Goal: Transaction & Acquisition: Purchase product/service

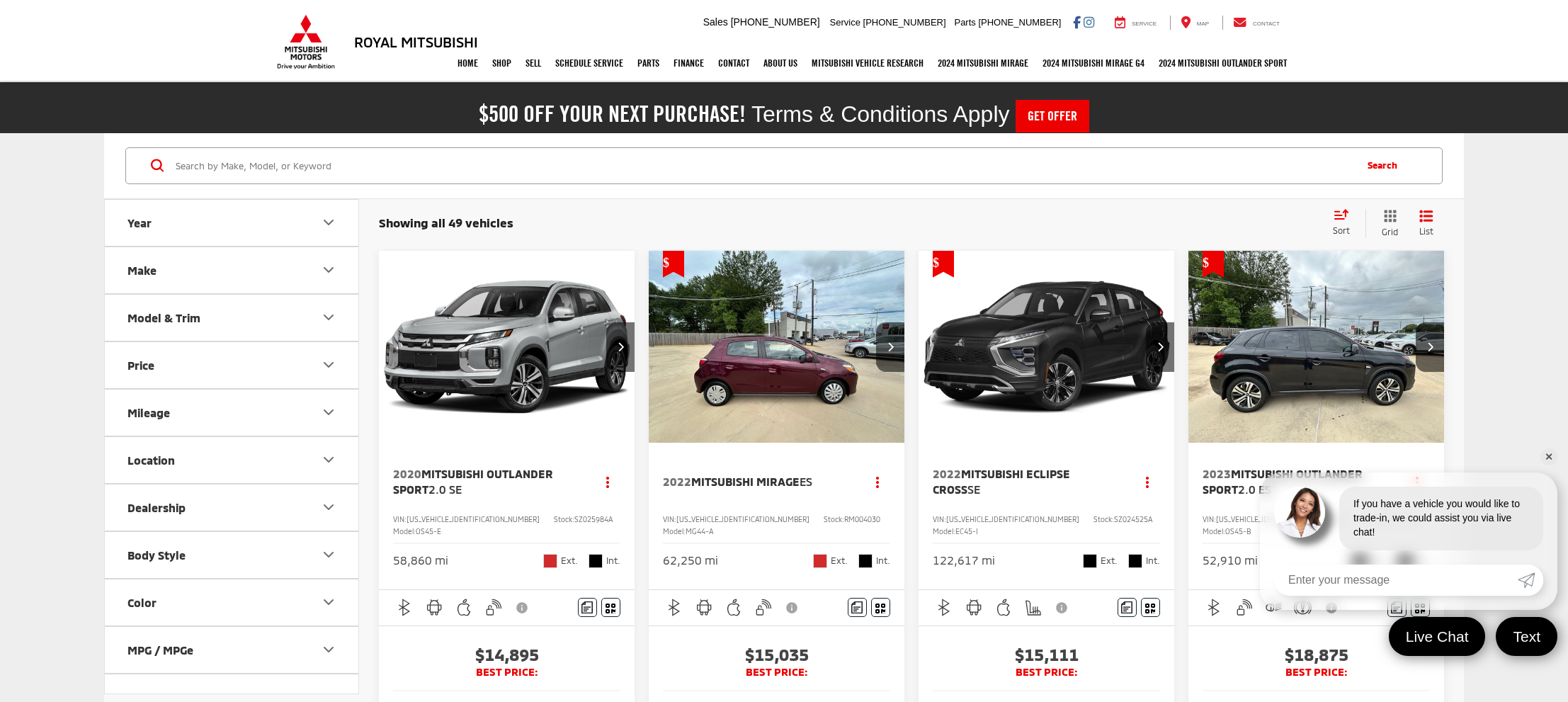
click at [1203, 160] on input "Search by Make, Model, or Keyword" at bounding box center [763, 166] width 1179 height 34
type input "santa fe"
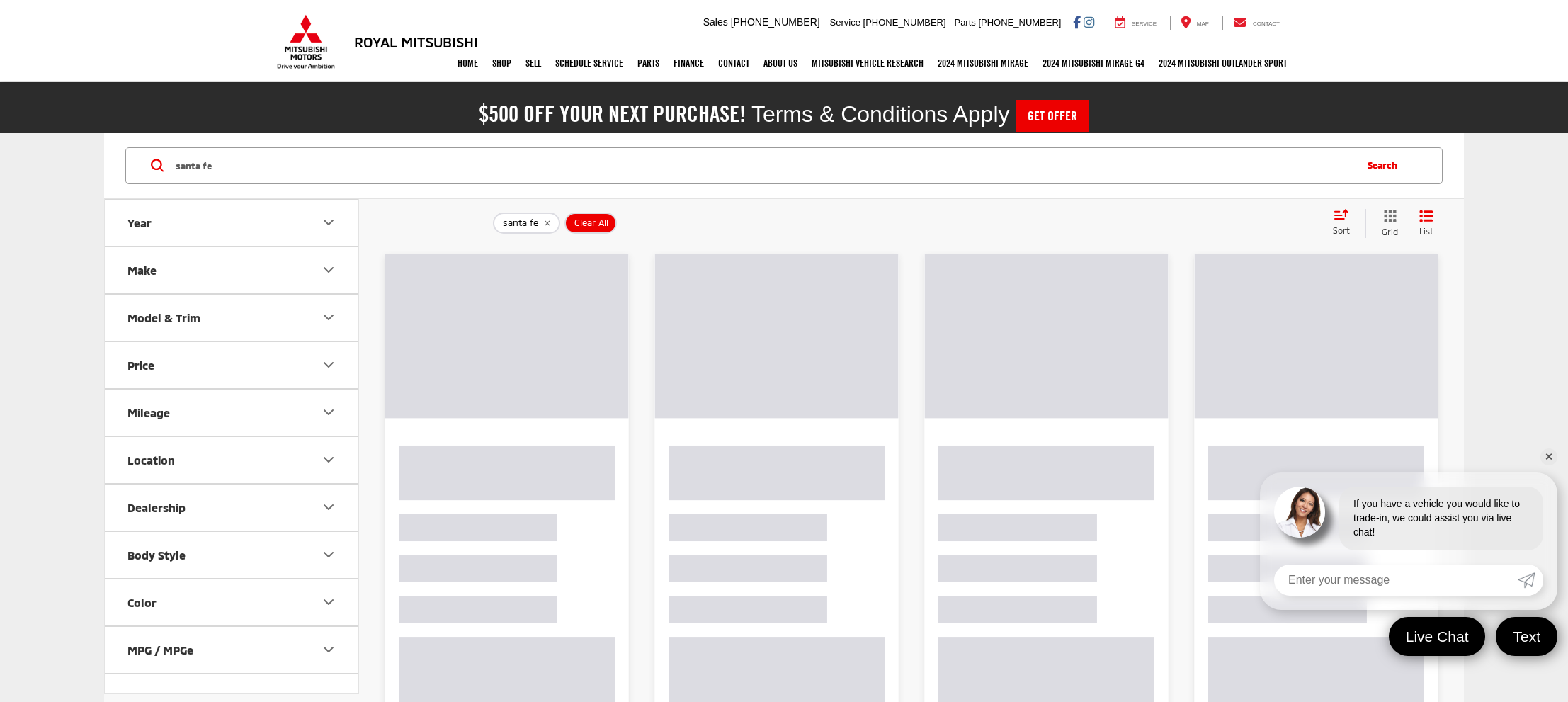
click at [1383, 164] on button "Search" at bounding box center [1385, 166] width 64 height 35
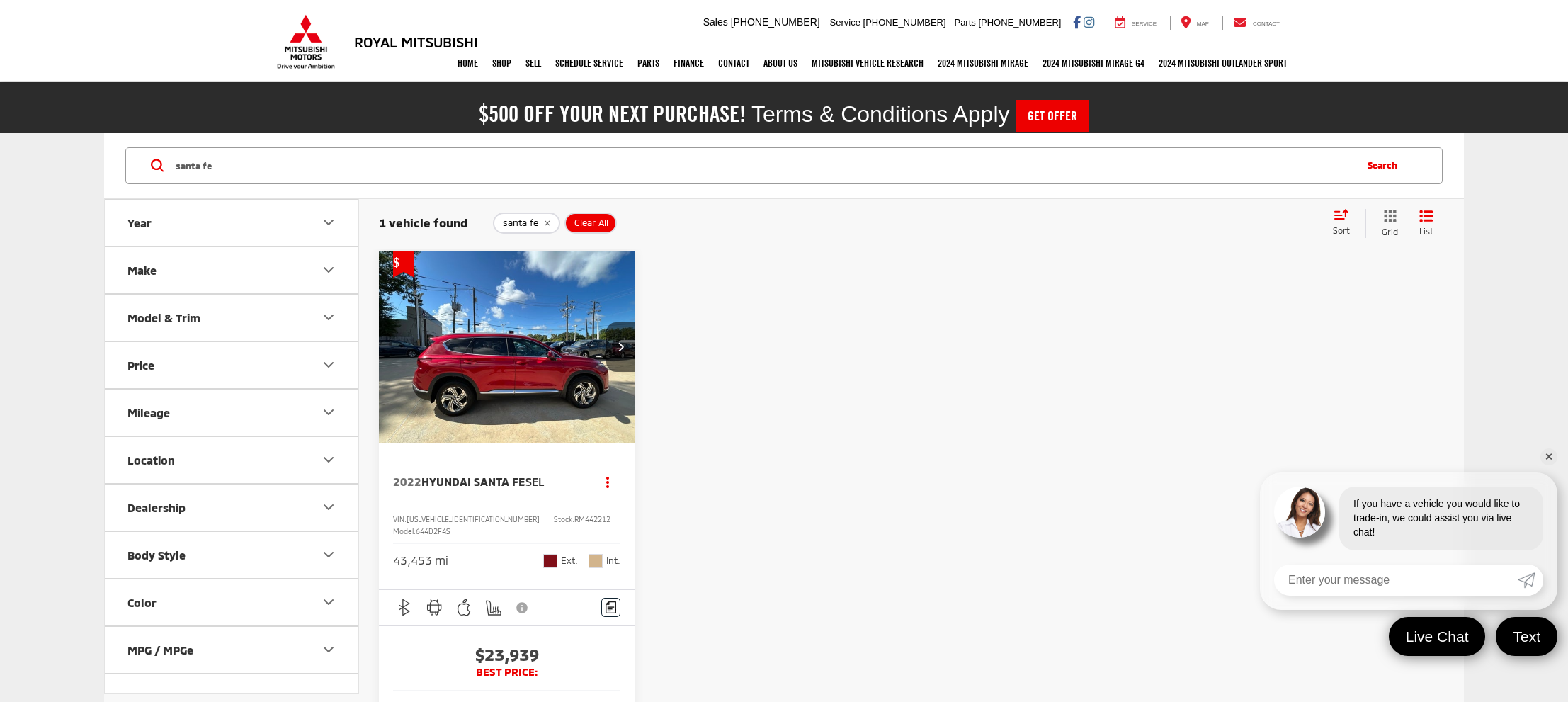
click at [528, 388] on img "2022 Hyundai Santa Fe SEL 0" at bounding box center [507, 347] width 258 height 193
